Goal: Task Accomplishment & Management: Complete application form

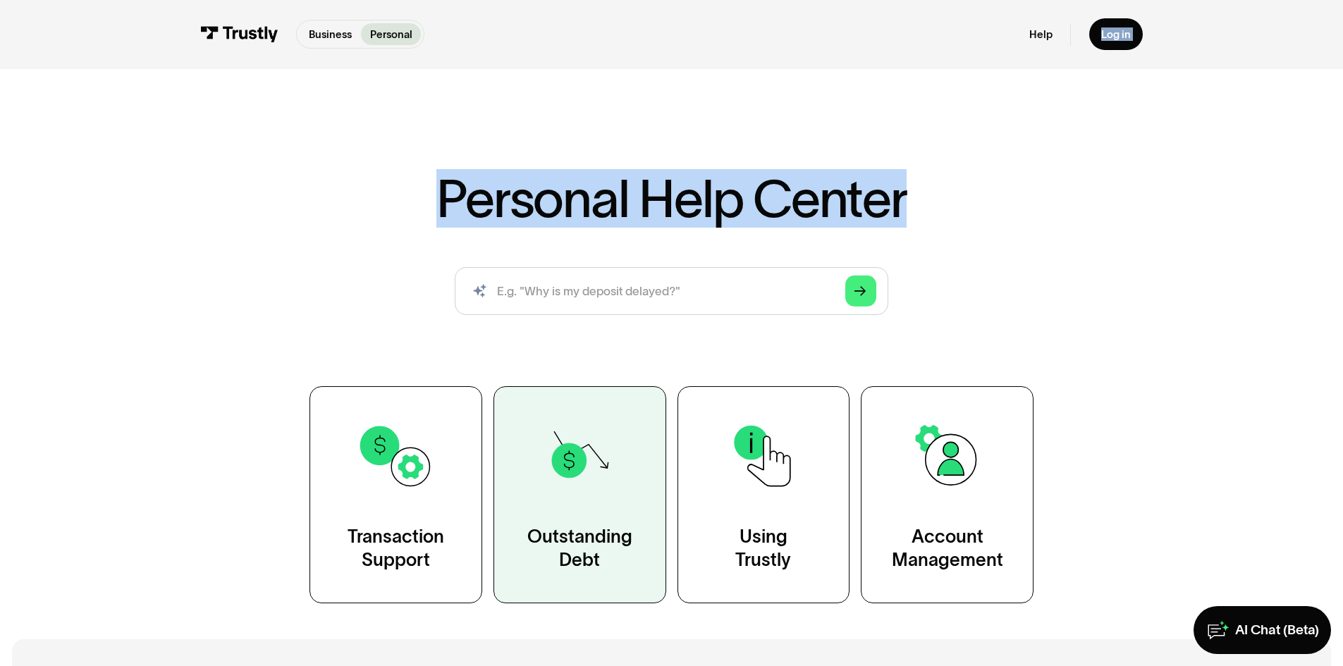
click at [600, 491] on img at bounding box center [580, 456] width 78 height 78
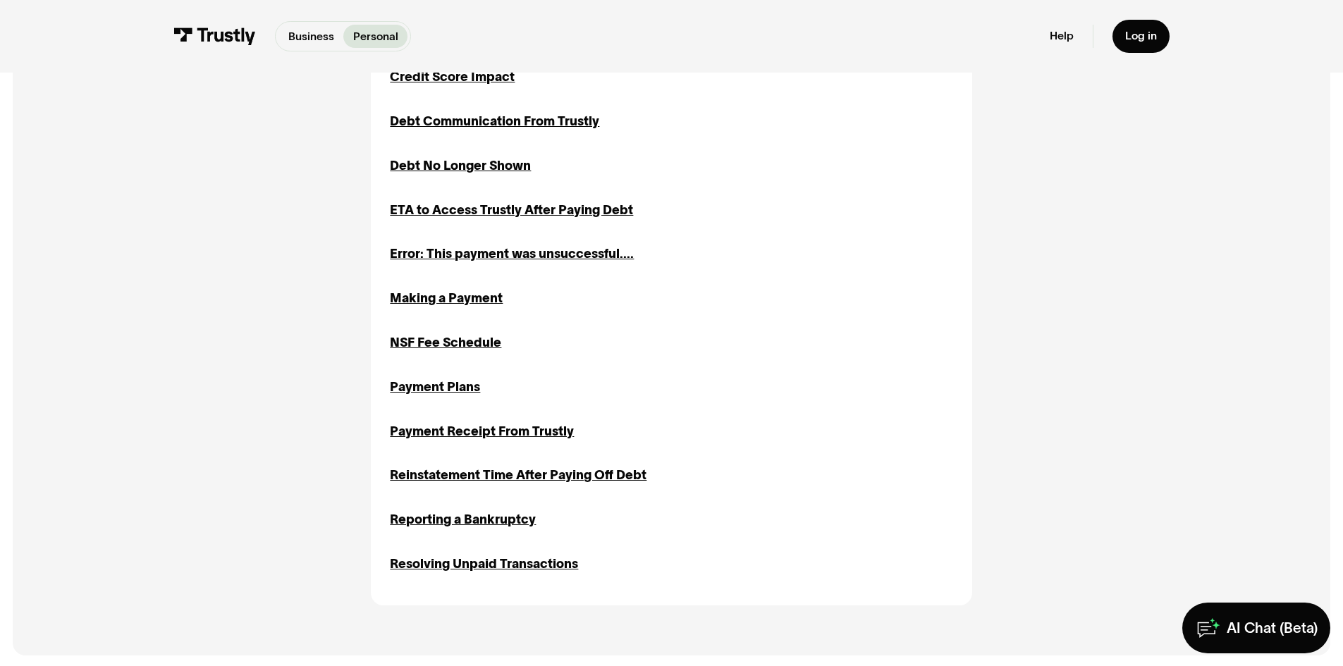
scroll to position [651, 0]
click at [541, 431] on div "Payment Receipt From Trustly" at bounding box center [482, 431] width 184 height 19
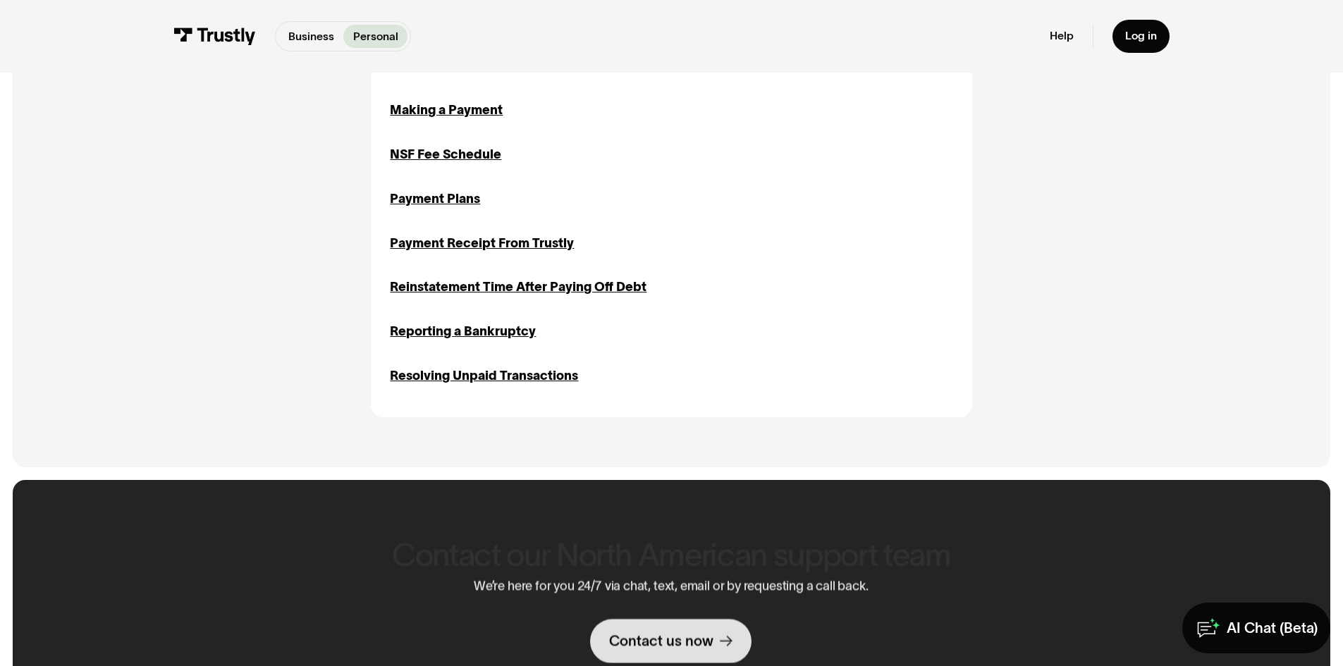
scroll to position [864, 0]
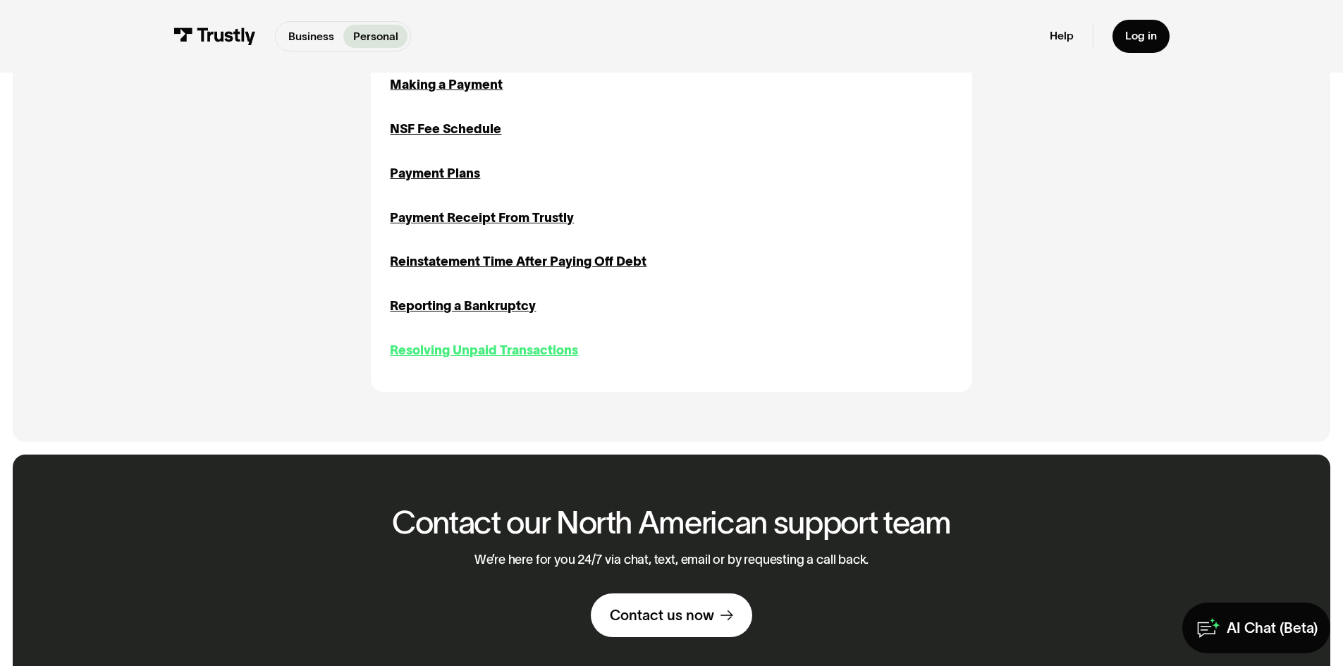
click at [482, 353] on div "Resolving Unpaid Transactions" at bounding box center [484, 350] width 188 height 19
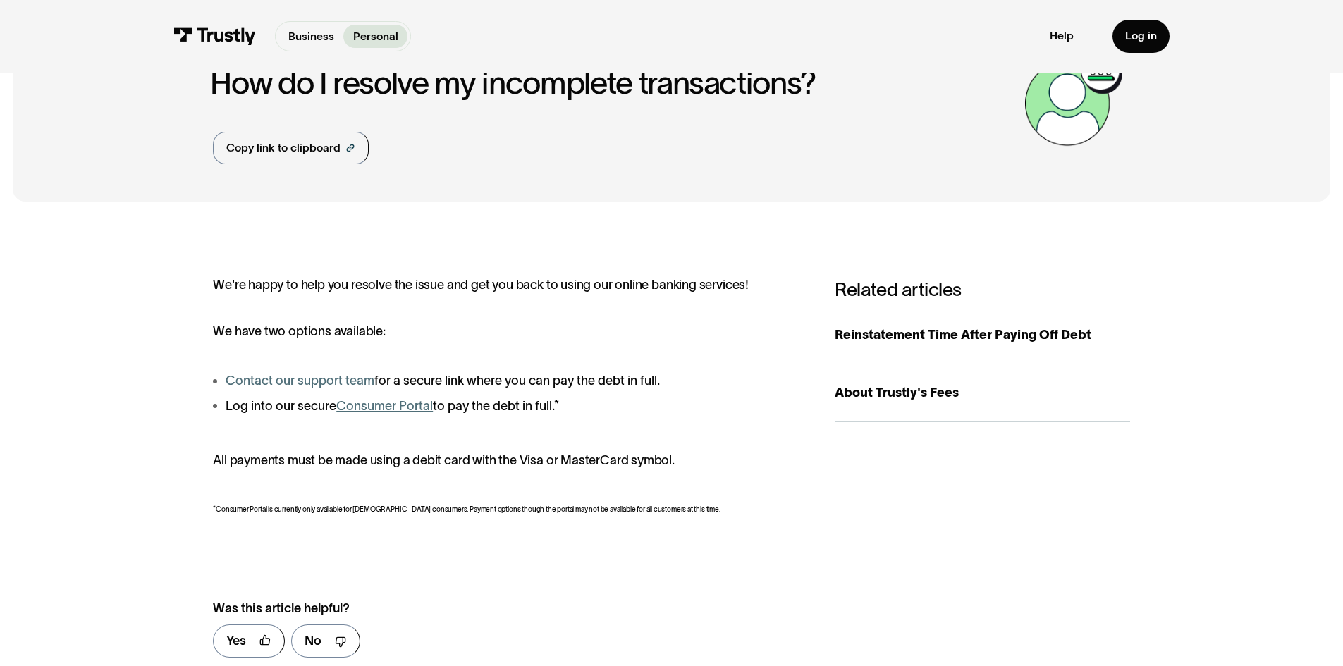
scroll to position [84, 0]
click at [916, 353] on link "Reinstatement Time After Paying Off Debt" at bounding box center [982, 335] width 295 height 58
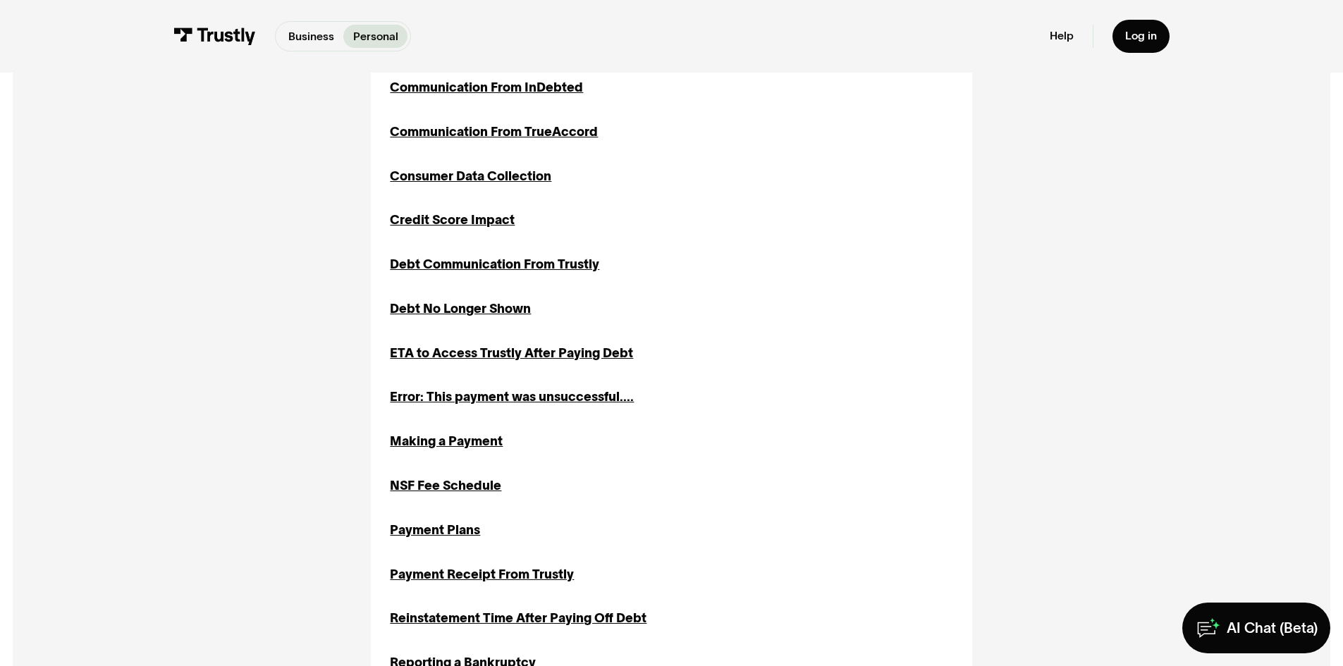
scroll to position [507, 0]
click at [567, 349] on div "ETA to Access Trustly After Paying Debt" at bounding box center [511, 354] width 243 height 19
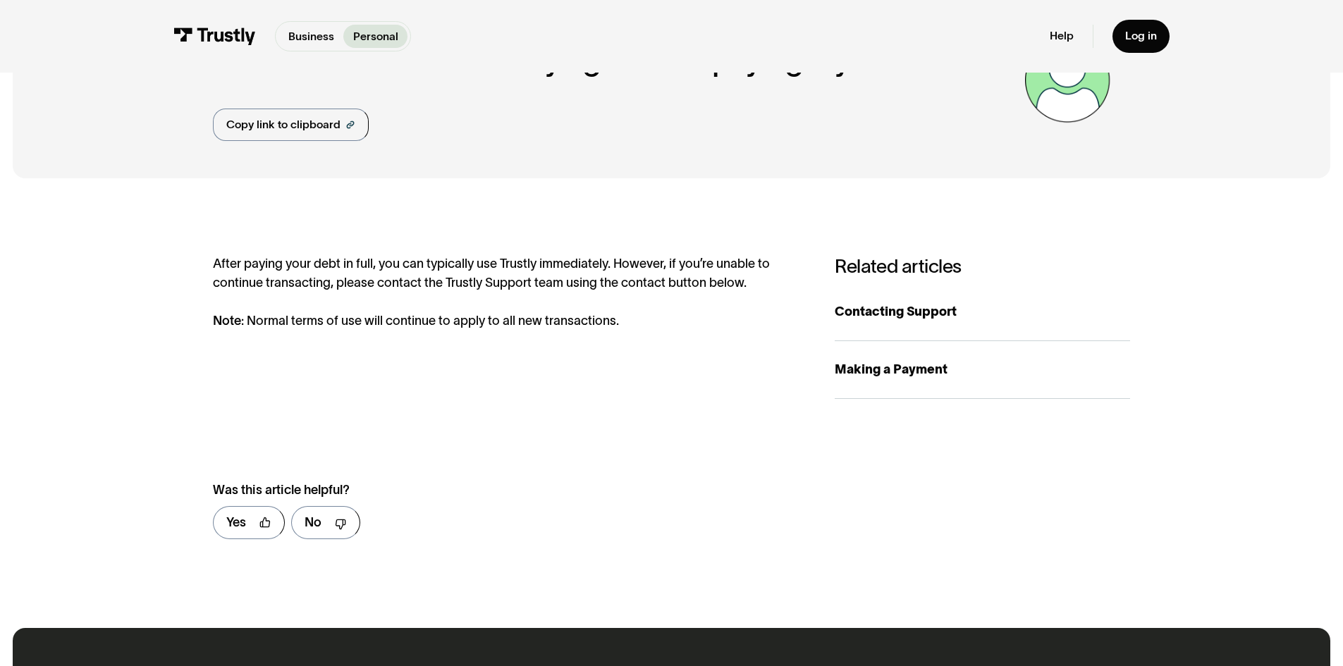
scroll to position [101, 0]
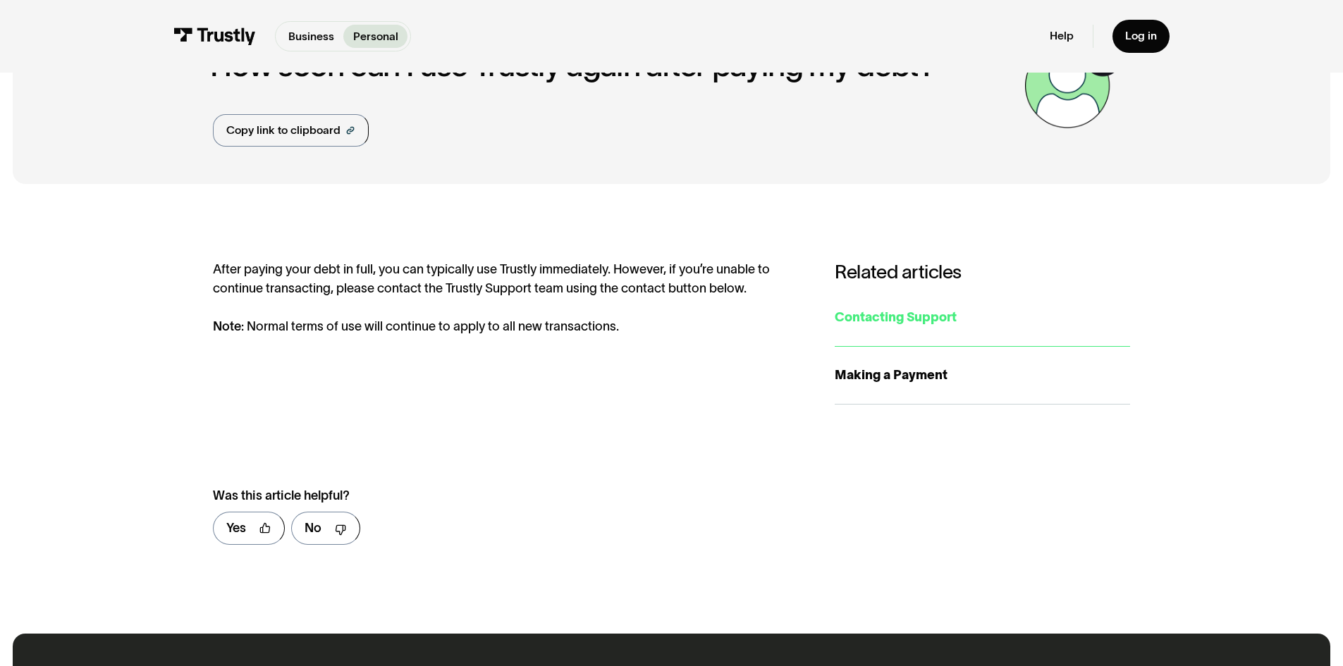
click at [867, 305] on link "Contacting Support" at bounding box center [982, 318] width 295 height 58
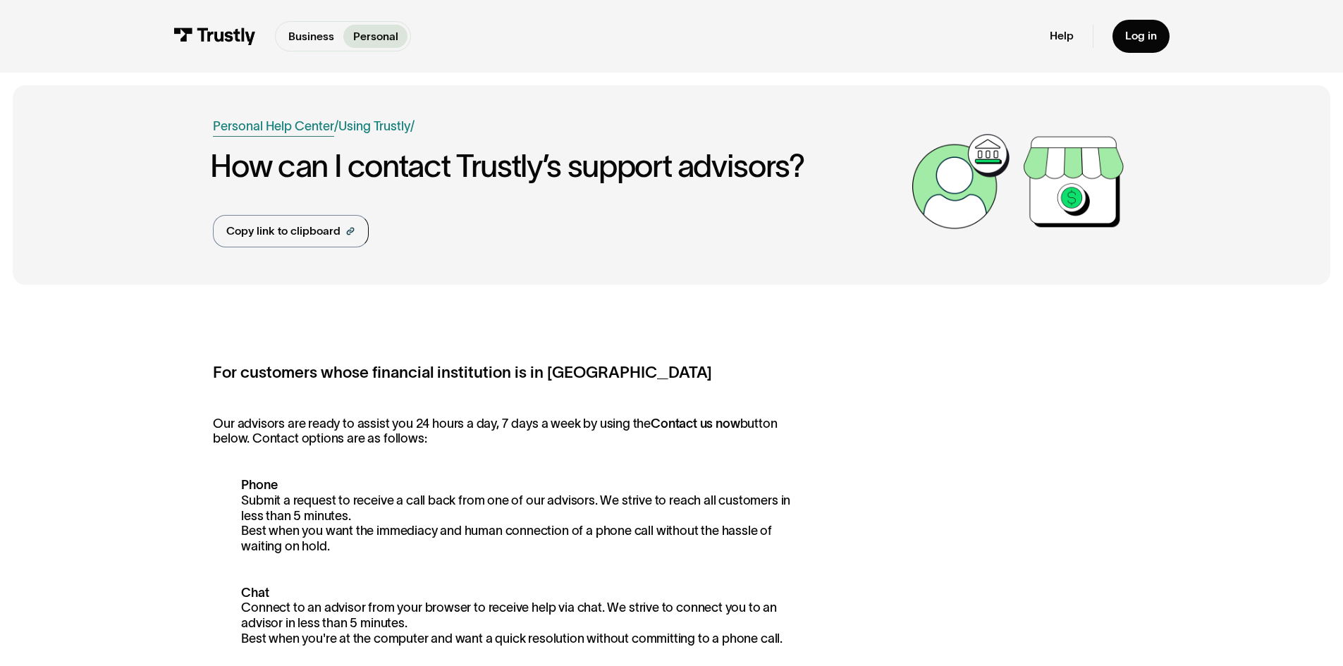
click at [314, 125] on link "Personal Help Center" at bounding box center [273, 126] width 121 height 19
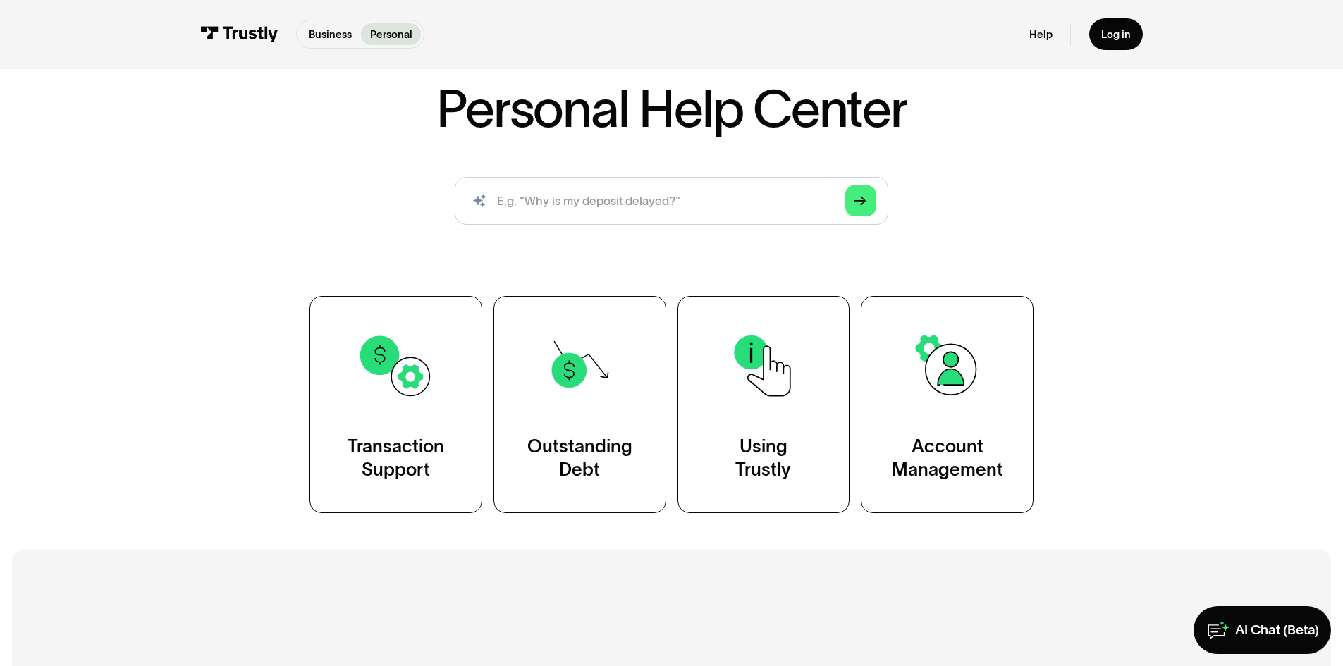
scroll to position [91, 0]
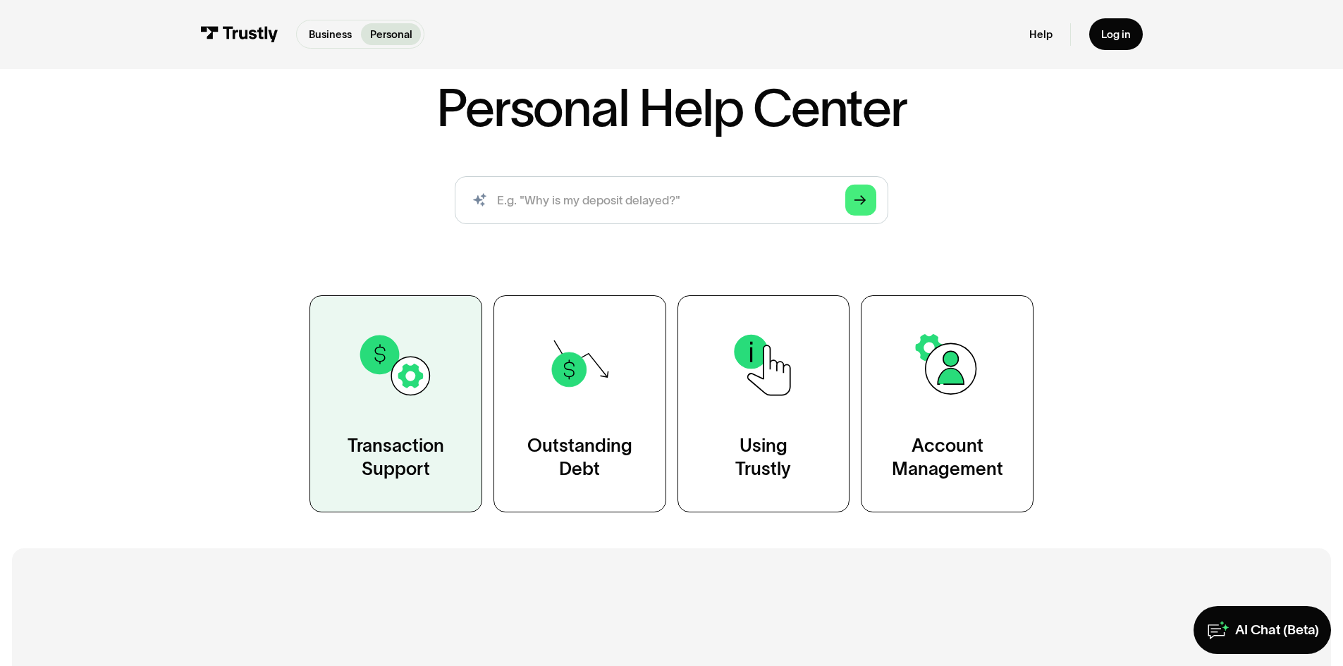
click at [398, 409] on link "Transaction Support" at bounding box center [396, 403] width 173 height 216
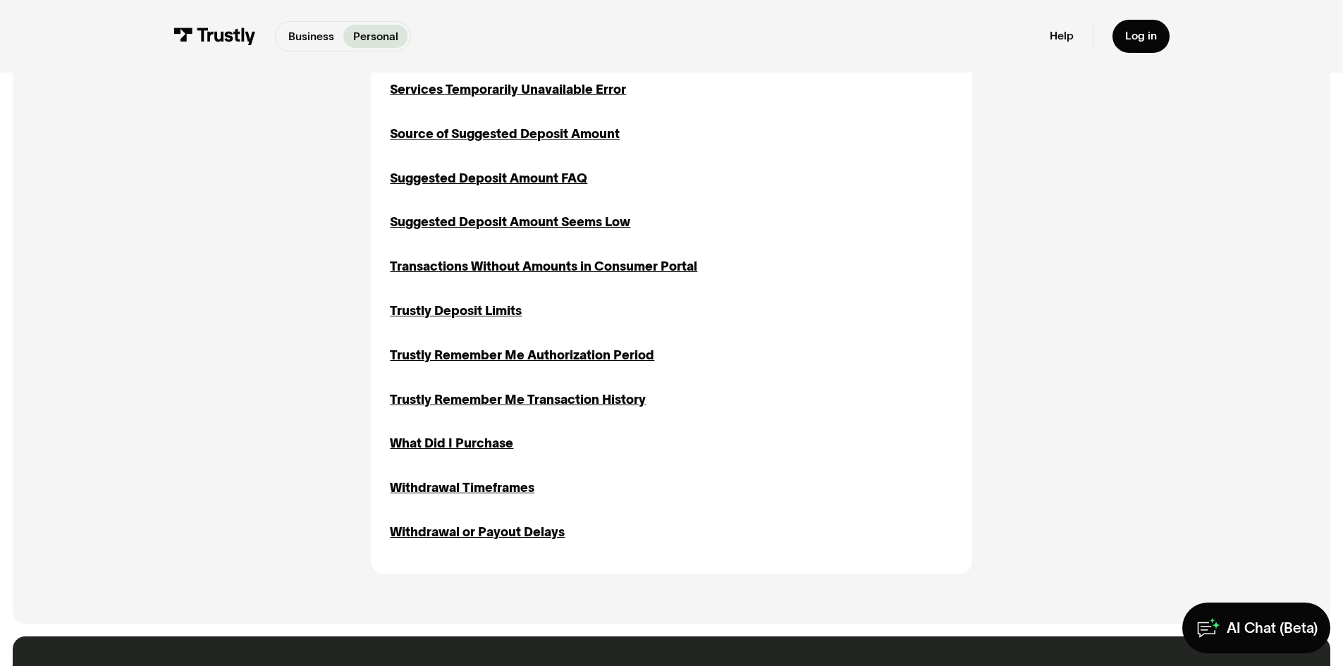
scroll to position [1674, 0]
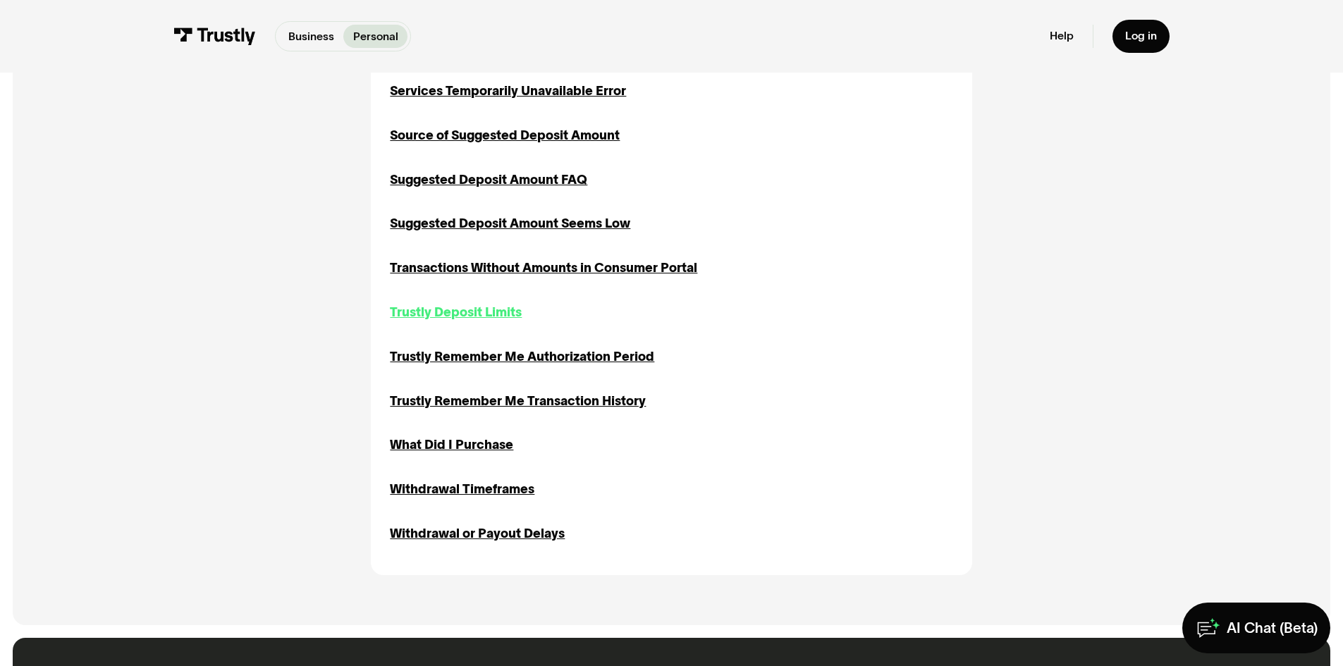
click at [480, 319] on div "Trustly Deposit Limits" at bounding box center [456, 312] width 132 height 19
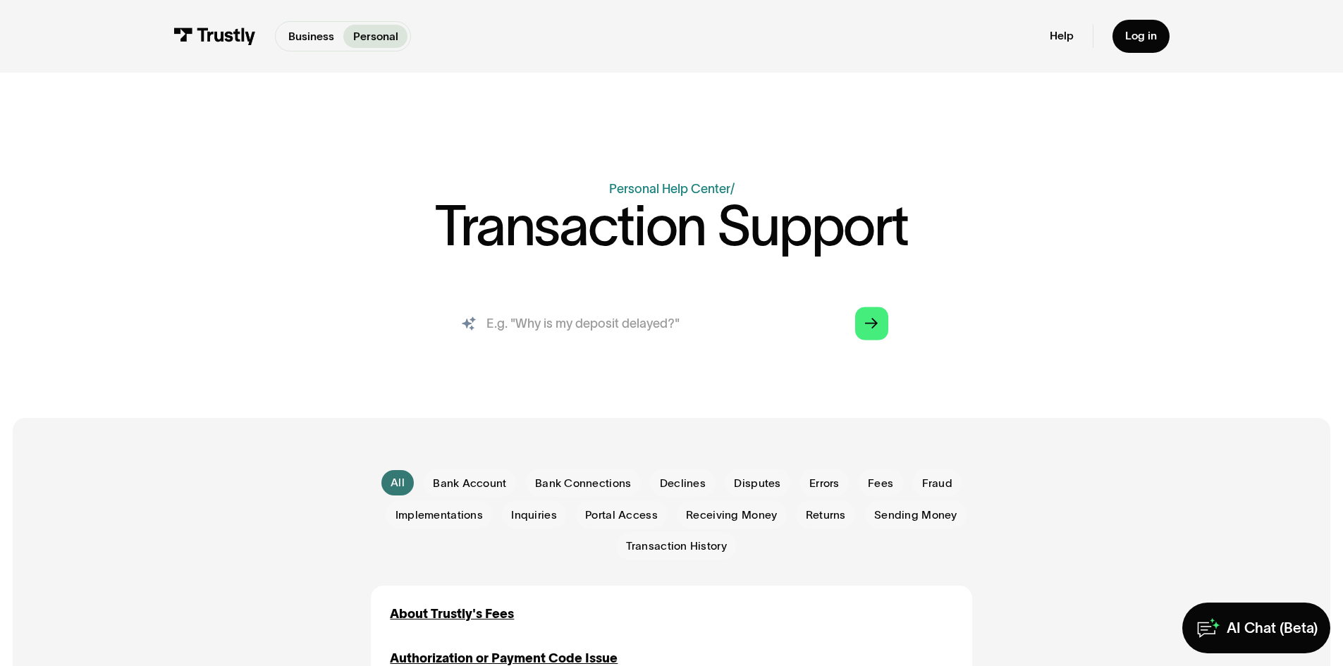
click at [553, 328] on input "search" at bounding box center [671, 323] width 458 height 51
type input "speak to a rep"
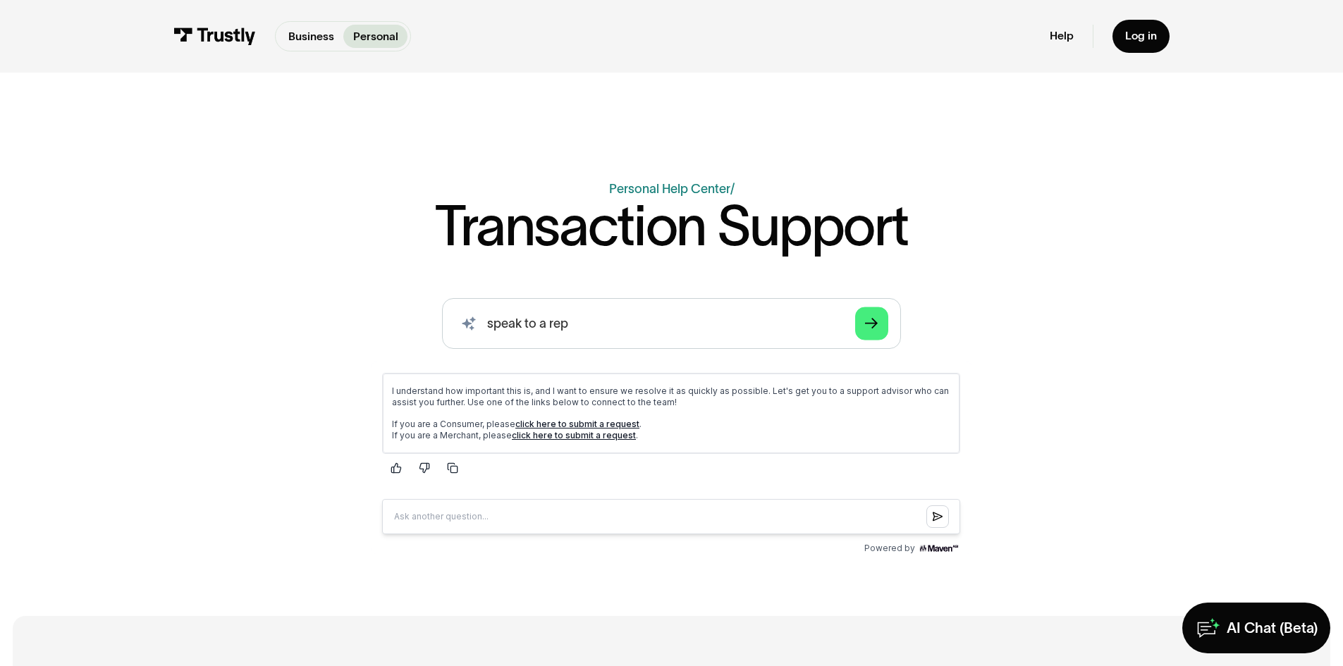
click at [577, 421] on link "click here to submit a request" at bounding box center [577, 423] width 124 height 11
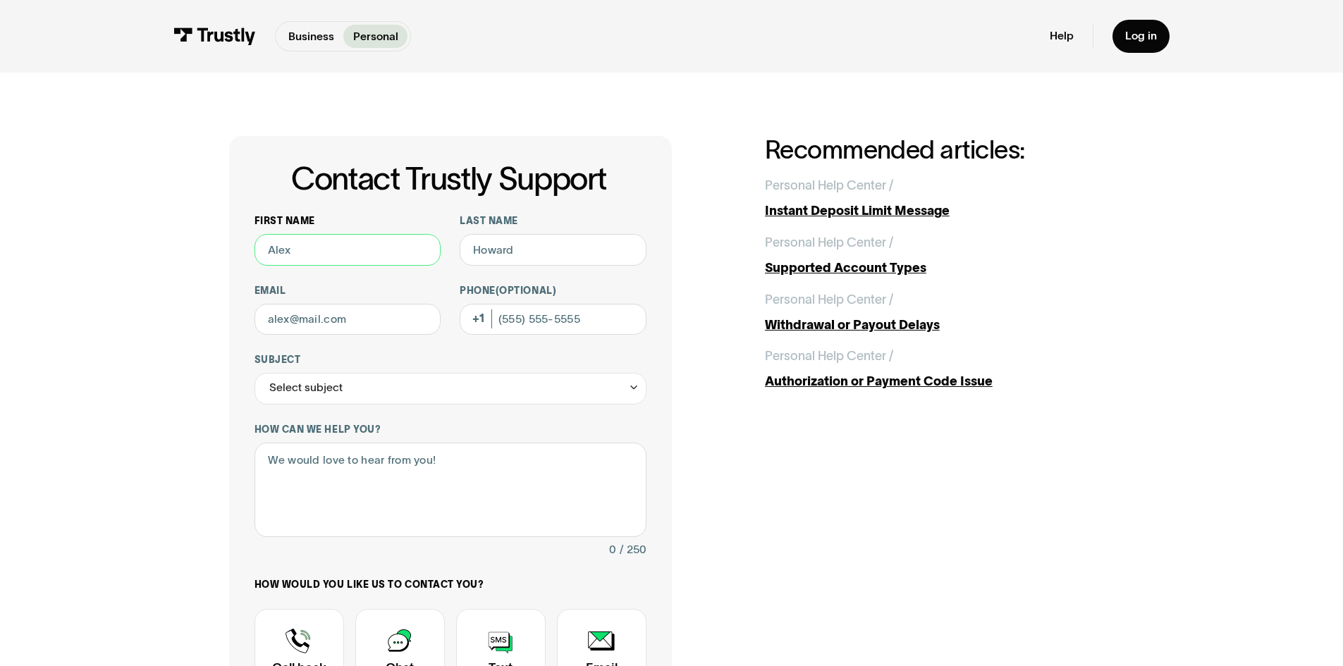
drag, startPoint x: 358, startPoint y: 256, endPoint x: 335, endPoint y: 251, distance: 23.8
click at [335, 251] on input "First name" at bounding box center [348, 250] width 187 height 32
type input "chanoch"
type input "berman"
type input "cberman60@gmail.com"
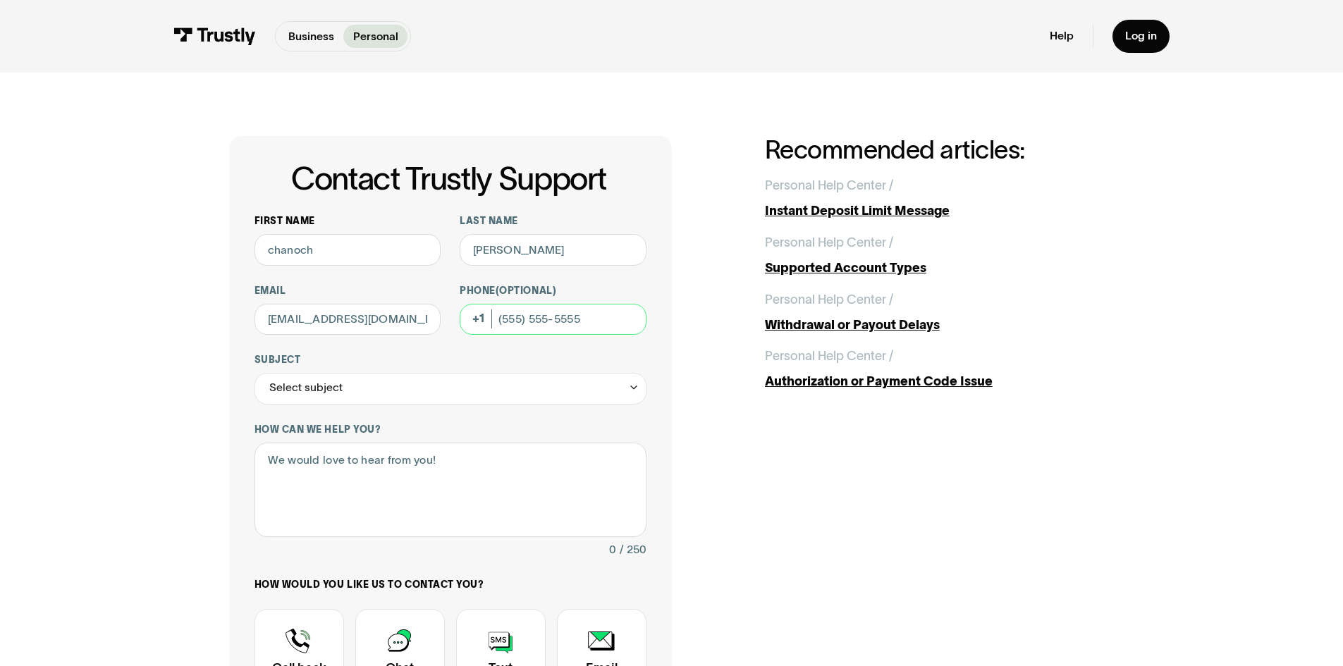
type input "(646) 291-9445"
click at [356, 392] on div "Select subject" at bounding box center [451, 389] width 392 height 32
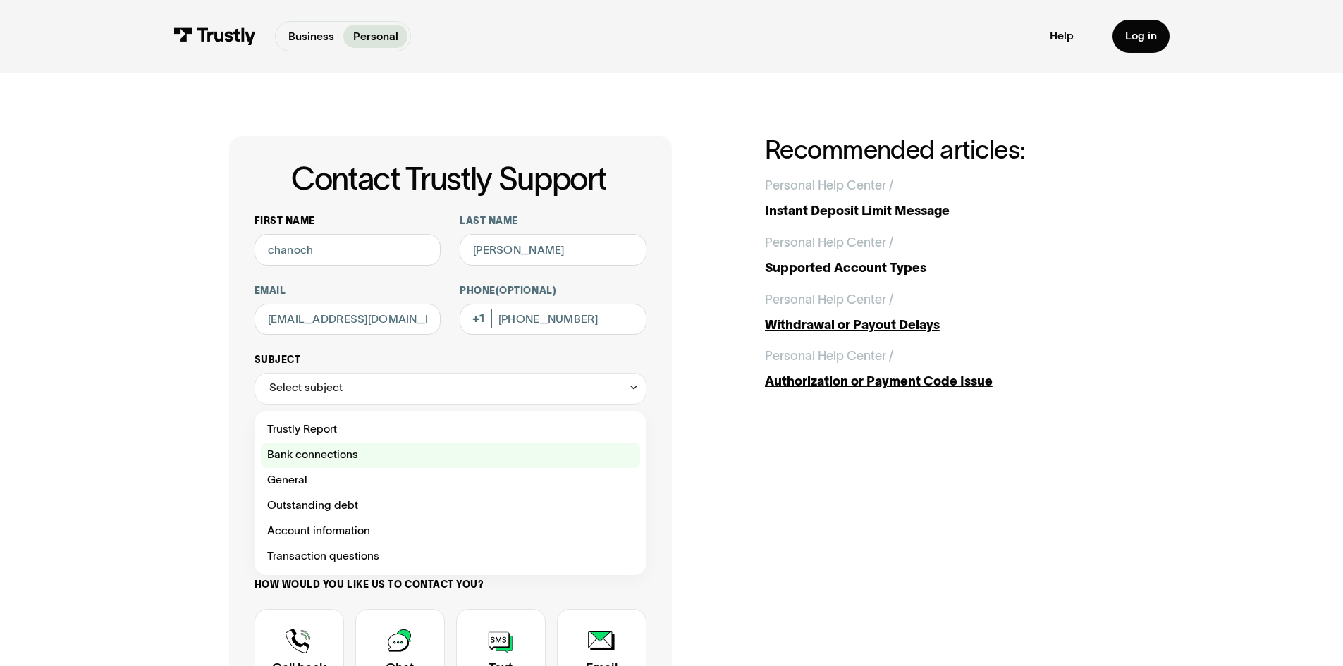
click at [341, 457] on div "Contact Trustly Support" at bounding box center [450, 455] width 379 height 25
type input "**********"
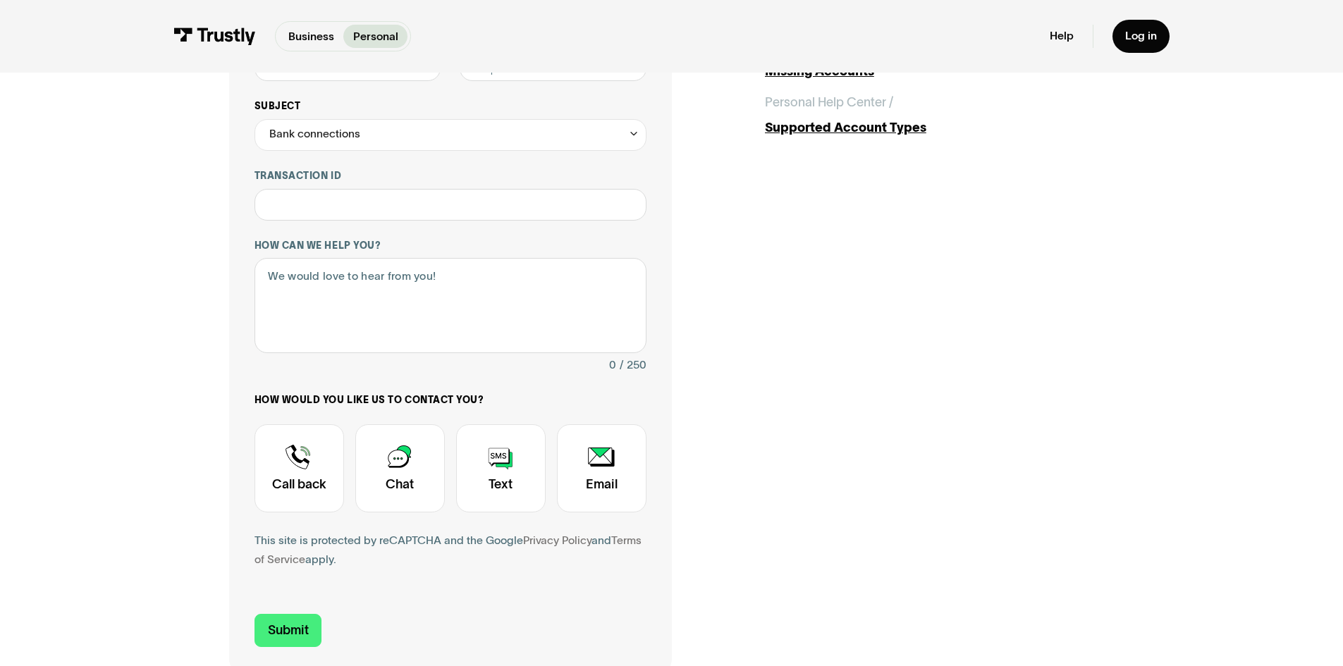
scroll to position [255, 0]
click at [322, 455] on div "Contact Trustly Support" at bounding box center [300, 468] width 90 height 88
click at [408, 294] on textarea "How can we help you?" at bounding box center [451, 304] width 392 height 95
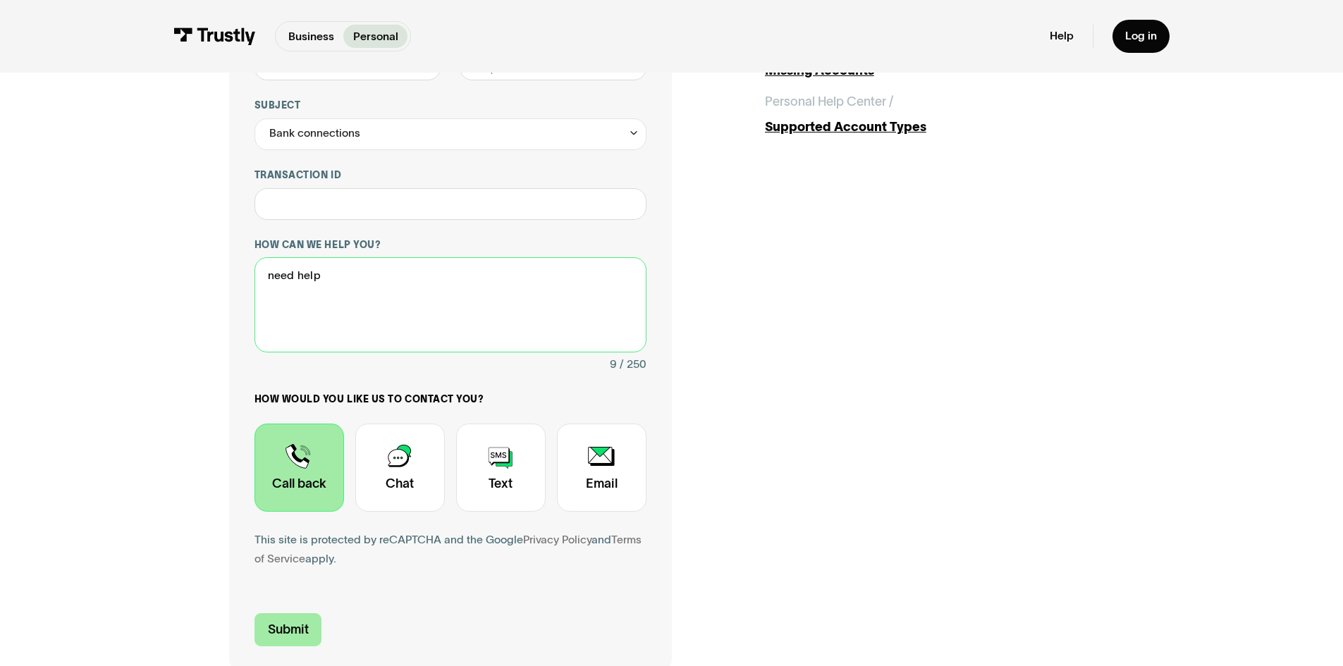
type textarea "need help"
click at [271, 629] on input "Submit" at bounding box center [289, 629] width 68 height 33
type input "+16462919445"
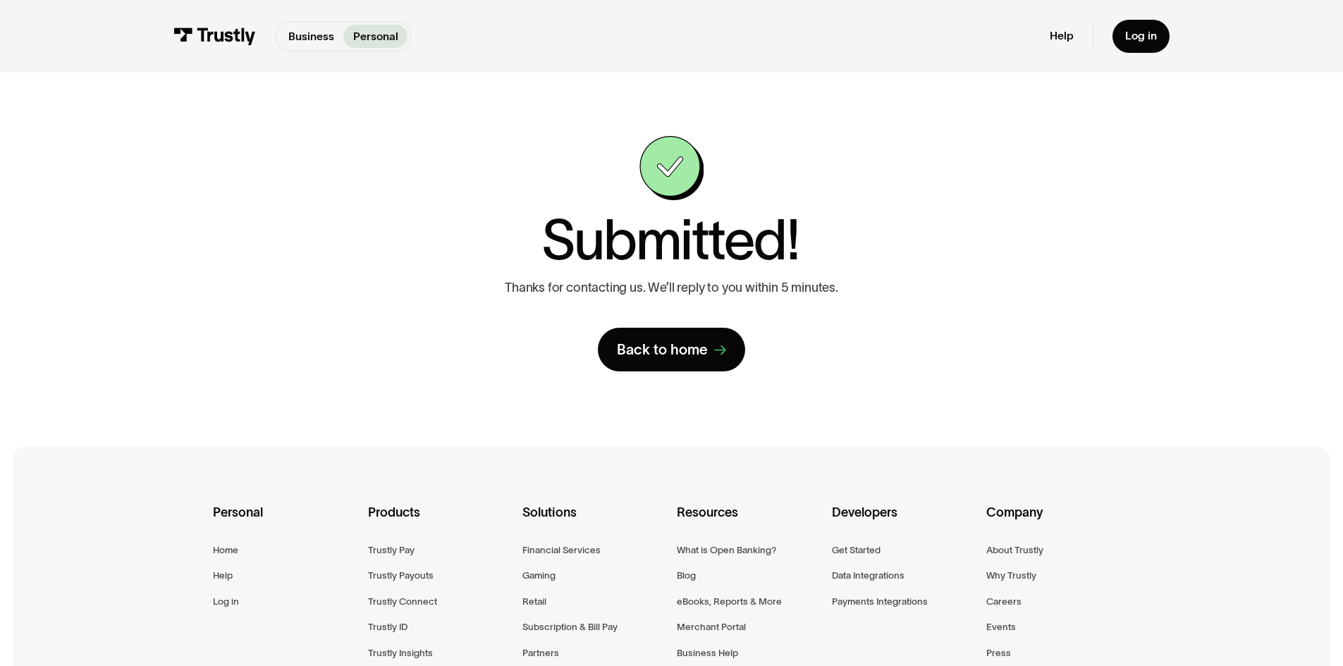
click at [271, 629] on div "Personal Home Help Log in Products Trustly Pay Trustly Payouts Trustly Connect …" at bounding box center [671, 641] width 917 height 388
